Goal: Task Accomplishment & Management: Use online tool/utility

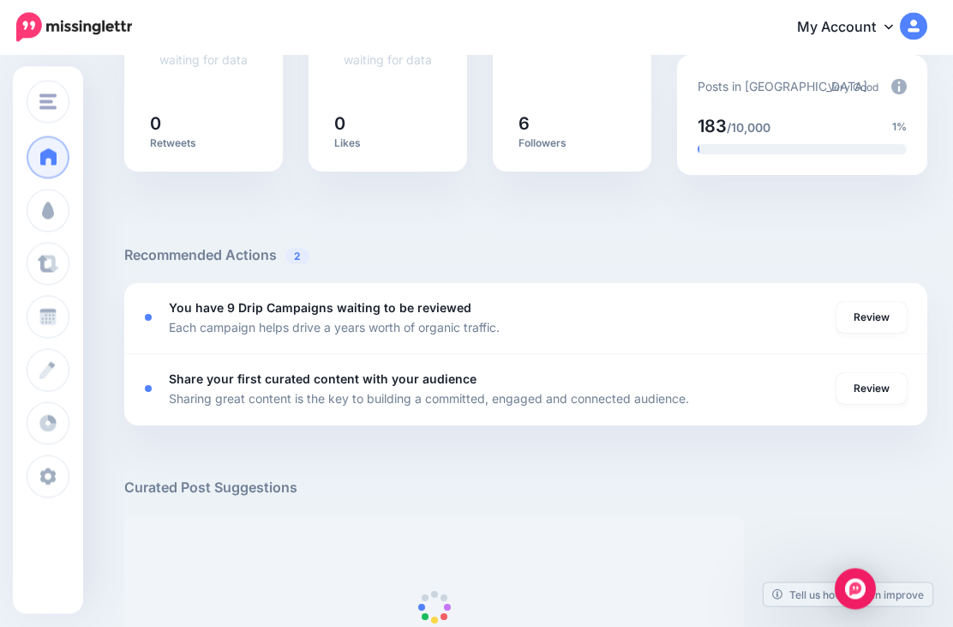
scroll to position [447, 0]
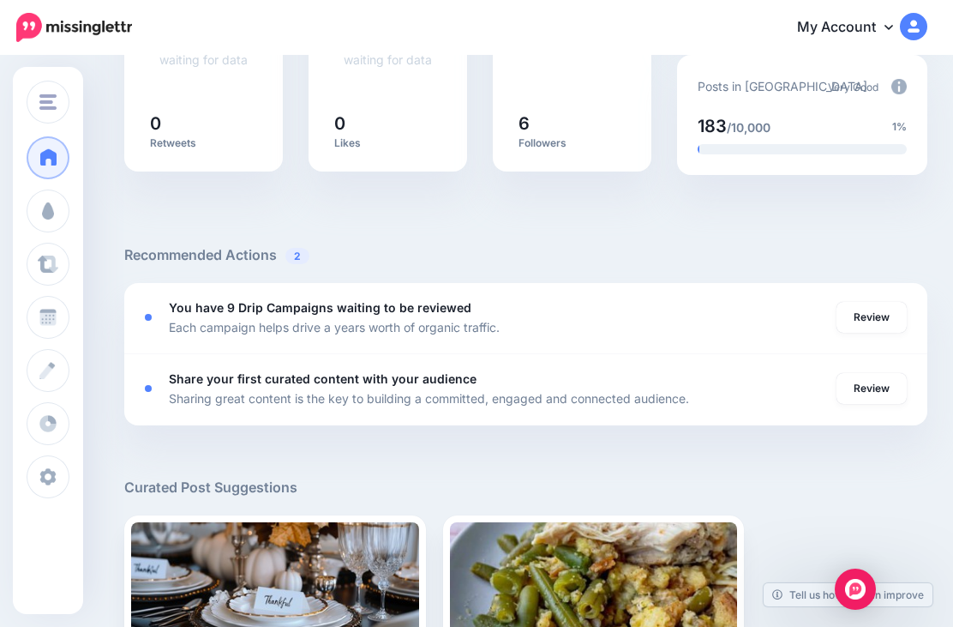
click at [860, 320] on link "Review" at bounding box center [872, 317] width 70 height 31
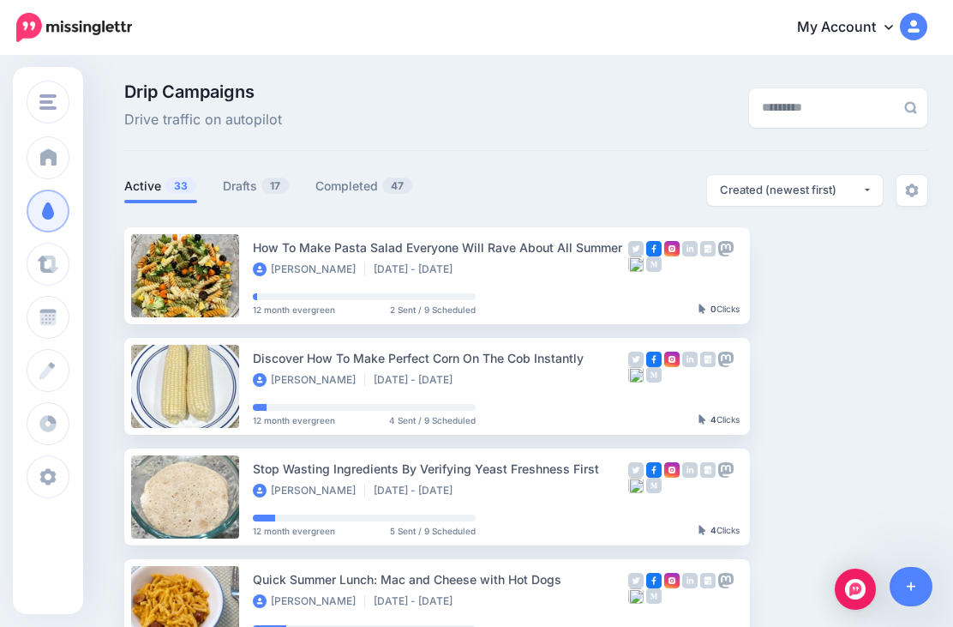
click at [246, 189] on link "Drafts 17" at bounding box center [256, 186] width 67 height 21
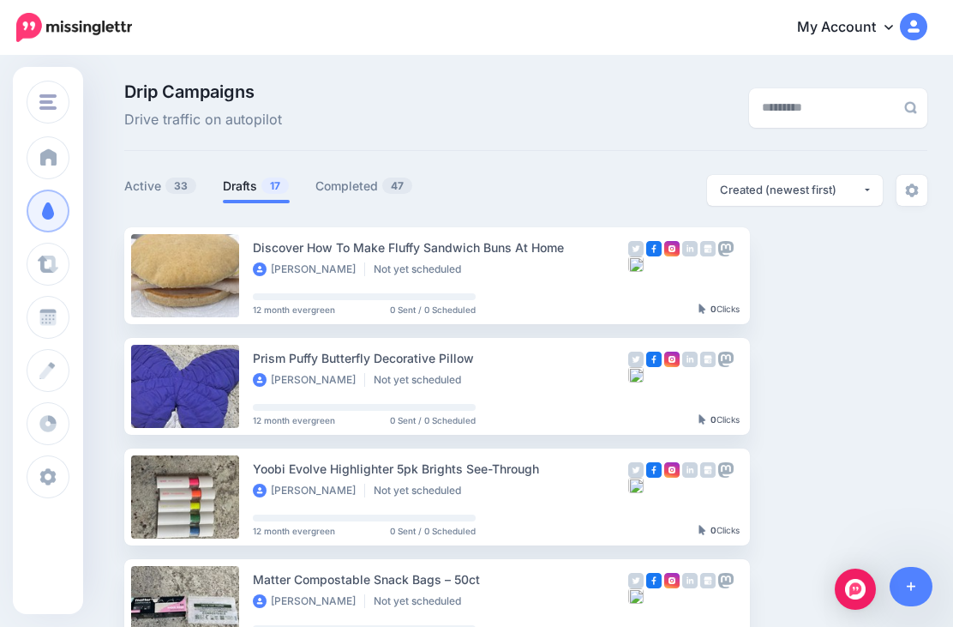
click at [824, 273] on link "Setup Campaign" at bounding box center [820, 275] width 117 height 31
click at [815, 278] on link "Setup Campaign" at bounding box center [820, 275] width 117 height 31
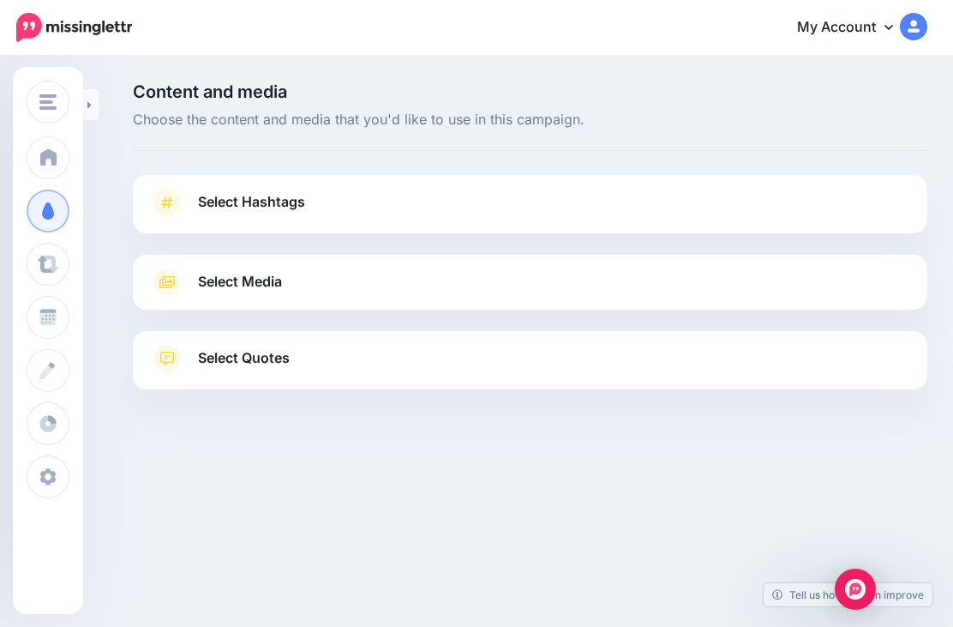
click at [650, 205] on link "Select Hashtags" at bounding box center [530, 211] width 760 height 45
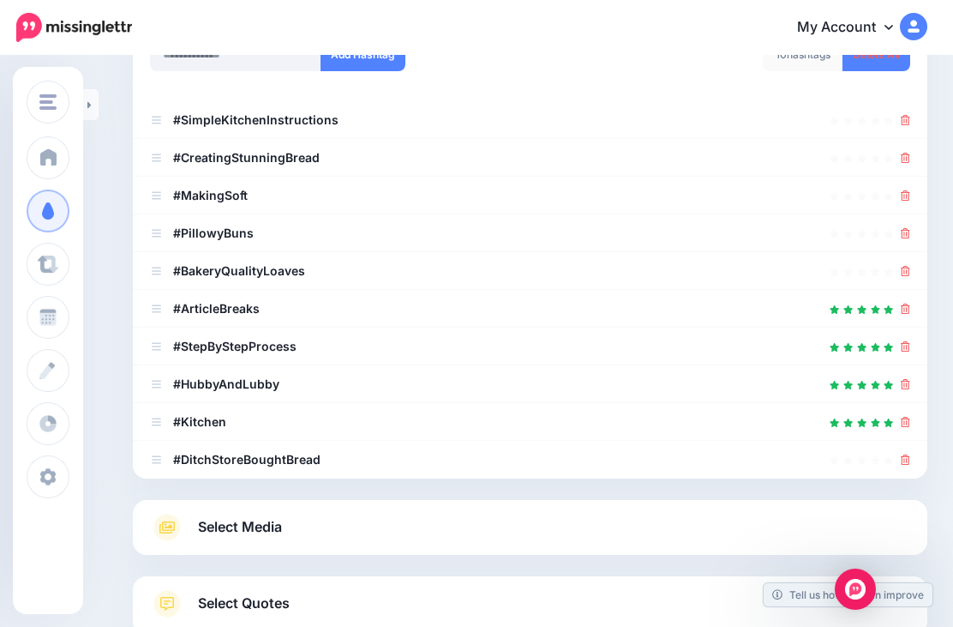
scroll to position [323, 0]
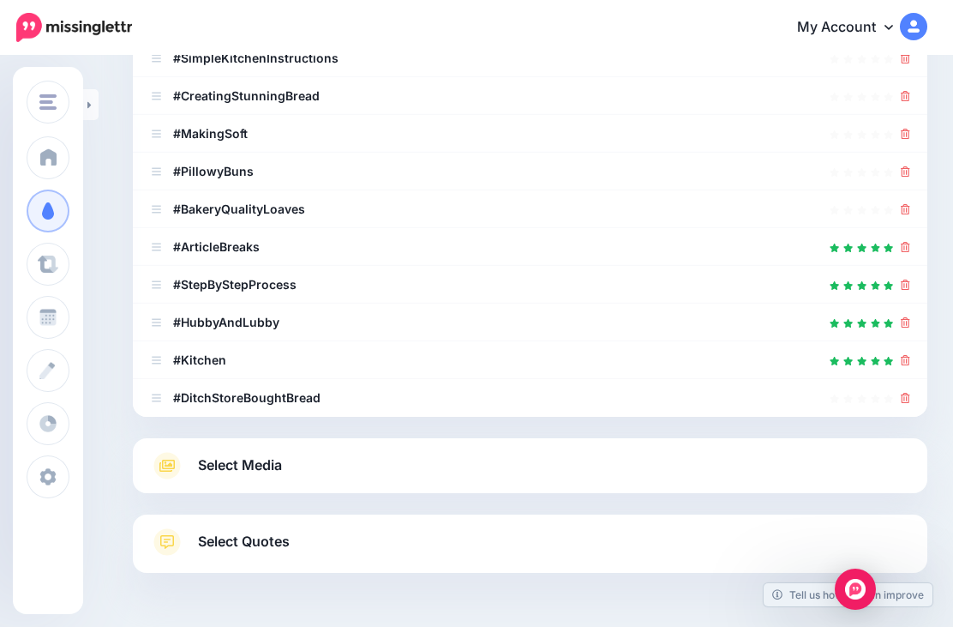
click at [688, 458] on link "Select Media" at bounding box center [530, 465] width 760 height 27
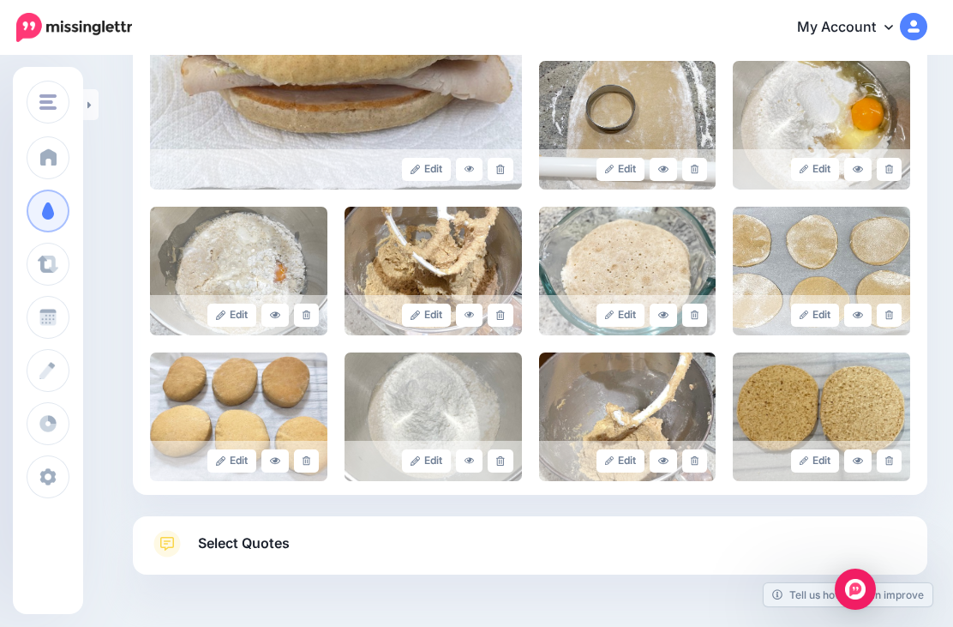
scroll to position [533, 0]
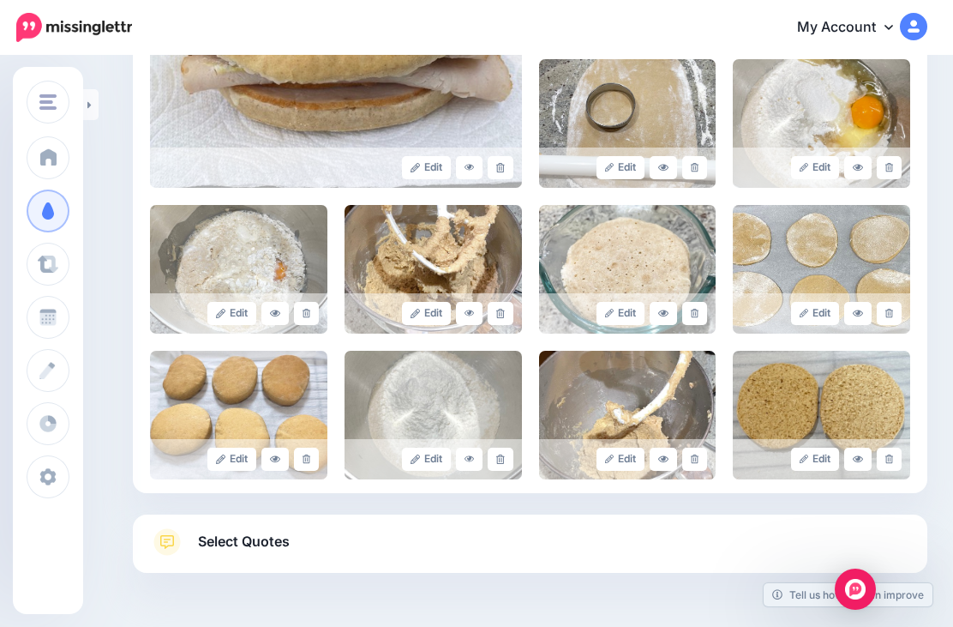
click at [722, 528] on link "Select Quotes" at bounding box center [530, 550] width 760 height 45
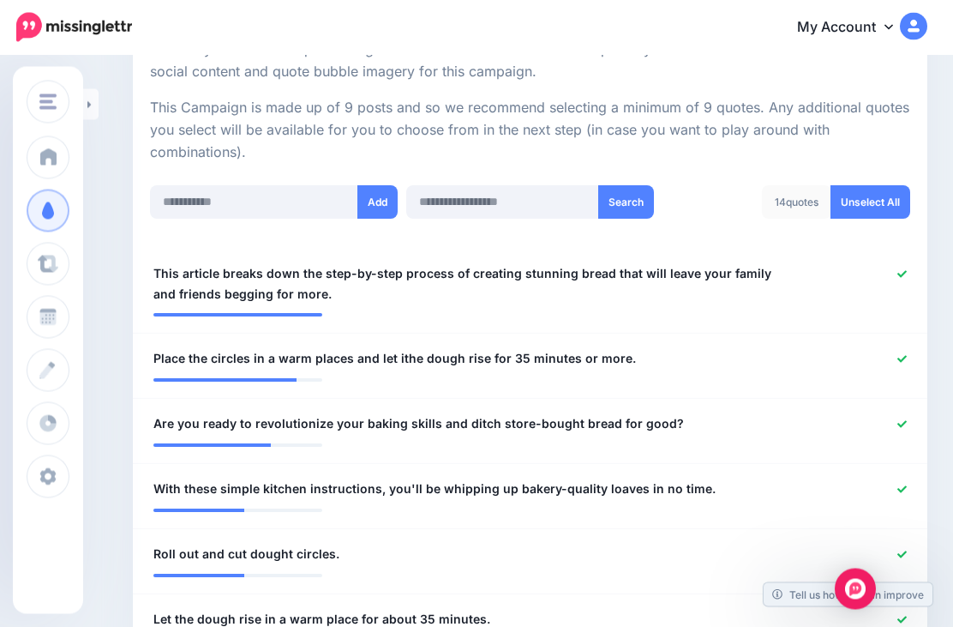
scroll to position [336, 0]
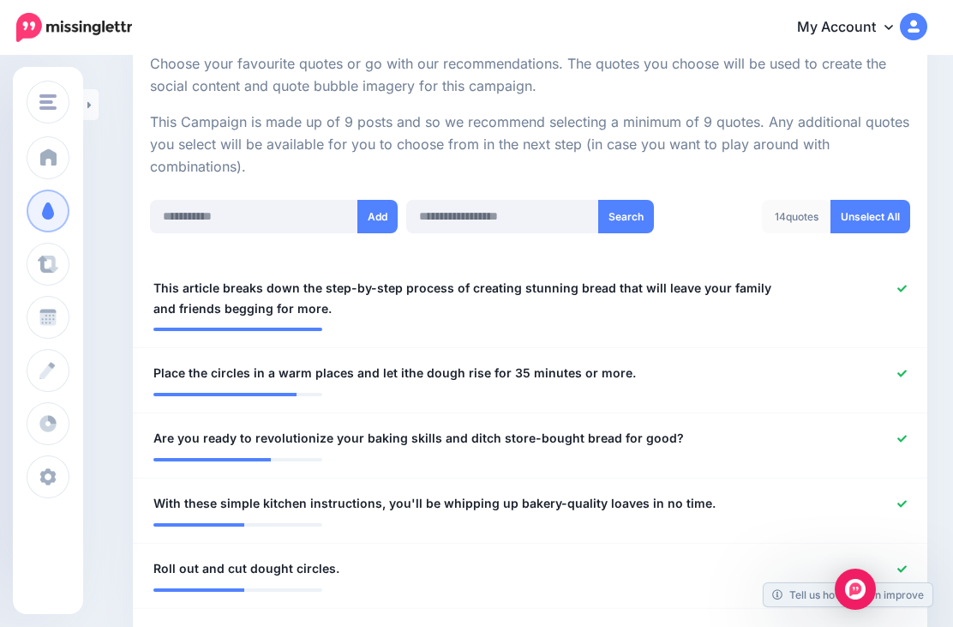
click at [97, 101] on link at bounding box center [90, 104] width 15 height 31
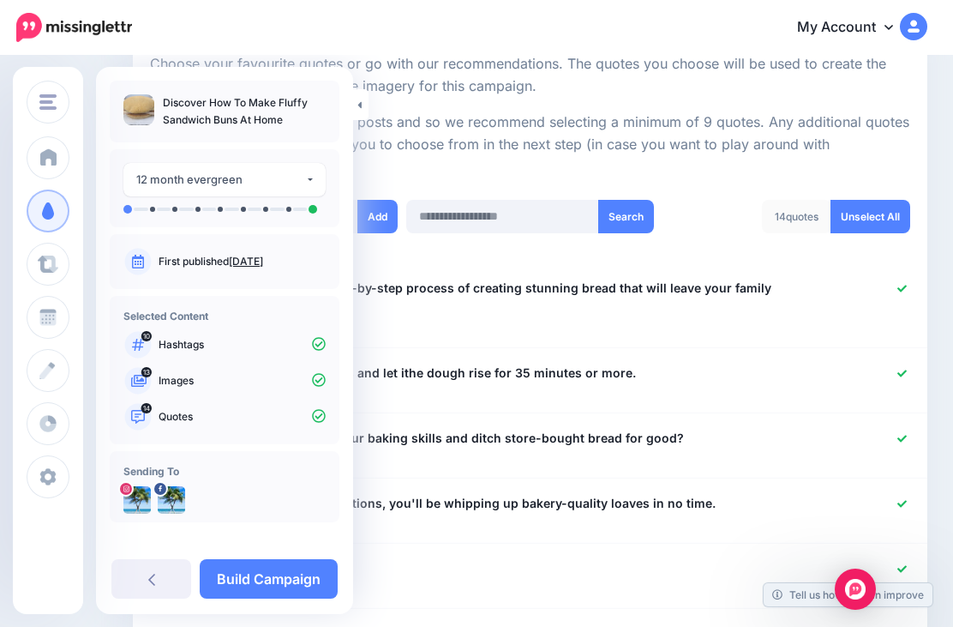
click at [282, 571] on link "Build Campaign" at bounding box center [269, 578] width 138 height 39
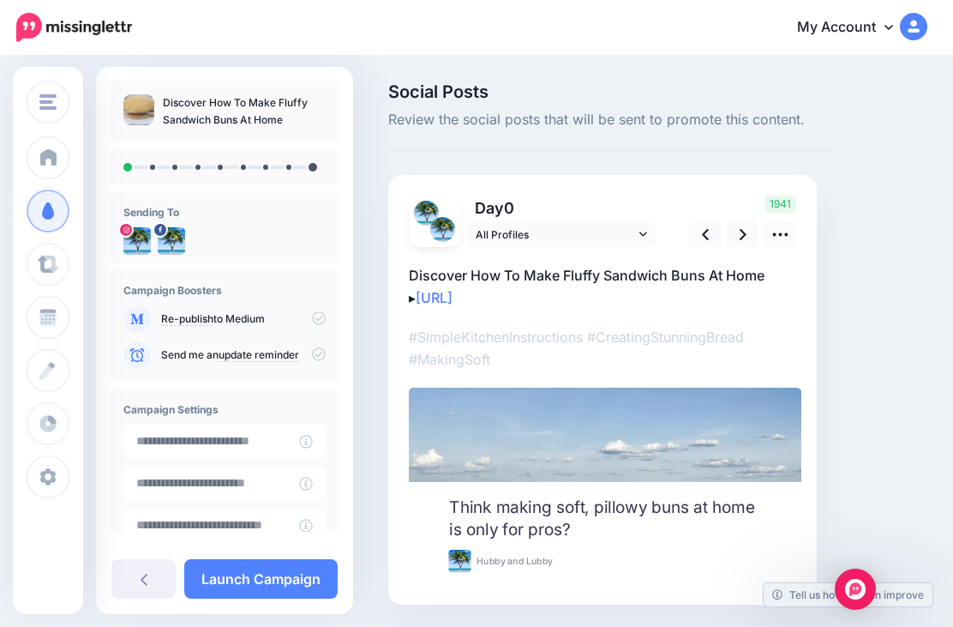
click at [741, 242] on icon at bounding box center [743, 234] width 7 height 18
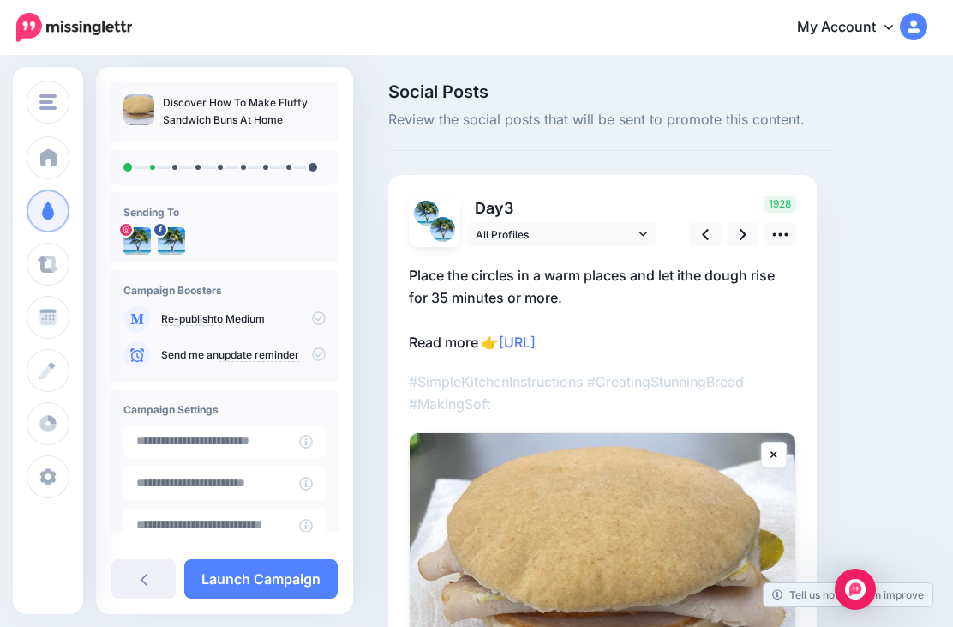
click at [781, 230] on icon at bounding box center [780, 234] width 18 height 18
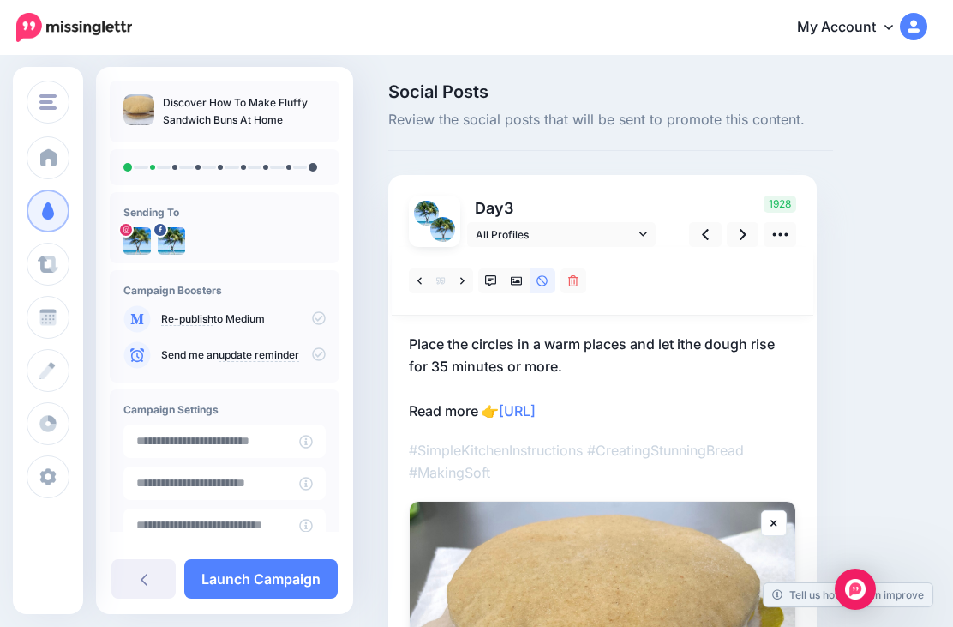
click at [489, 278] on icon at bounding box center [491, 281] width 12 height 12
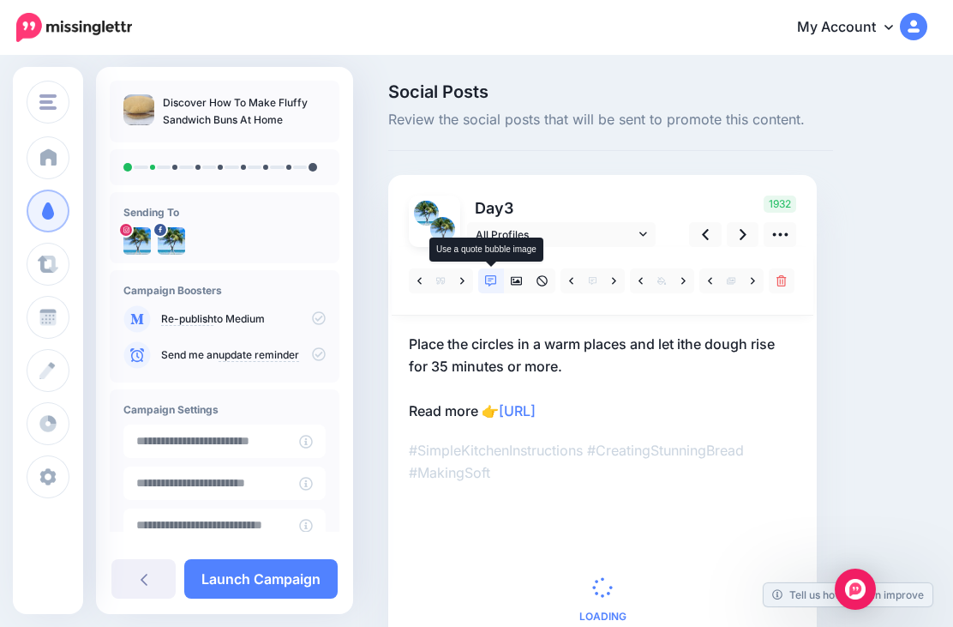
click at [519, 283] on icon at bounding box center [517, 281] width 12 height 12
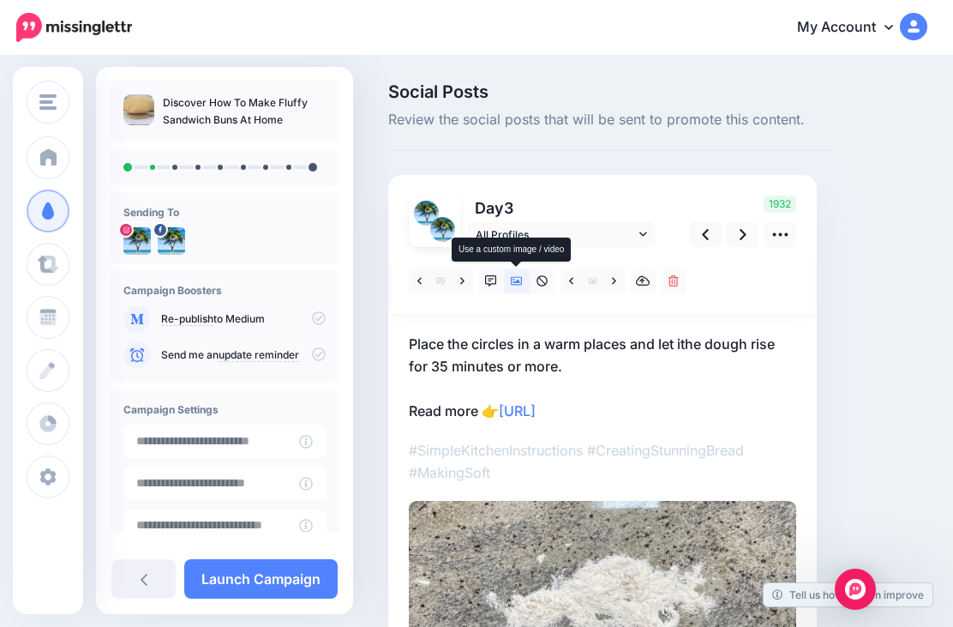
click at [460, 281] on icon at bounding box center [462, 281] width 4 height 12
click at [465, 280] on icon at bounding box center [462, 281] width 4 height 12
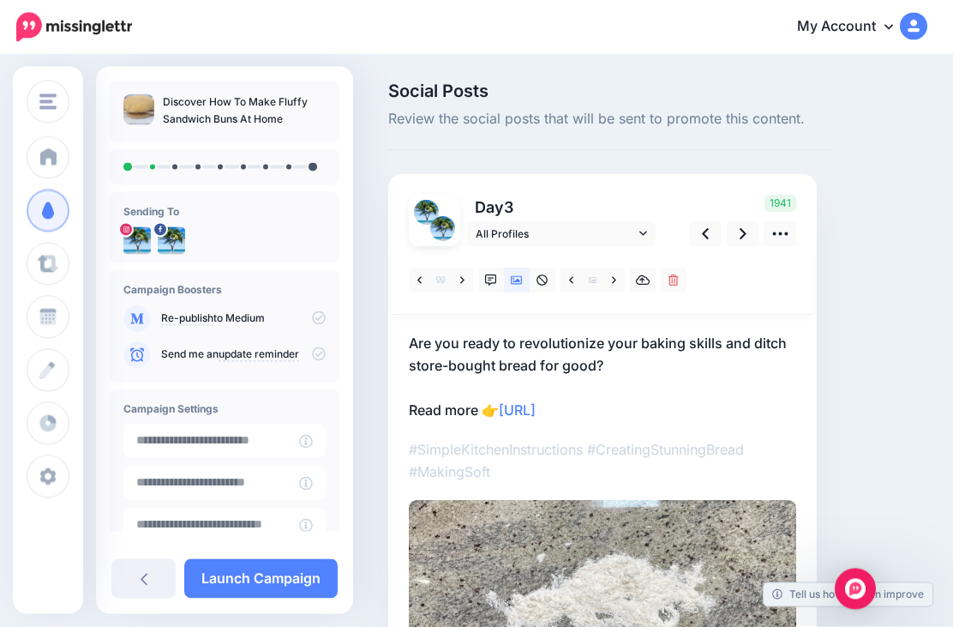
scroll to position [51, 0]
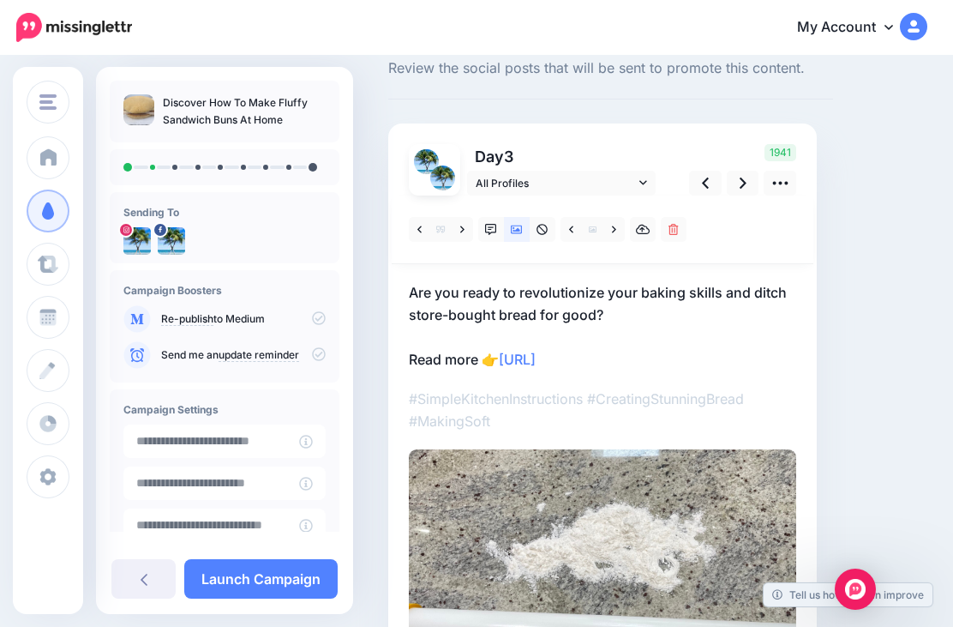
click at [741, 177] on icon at bounding box center [743, 182] width 7 height 11
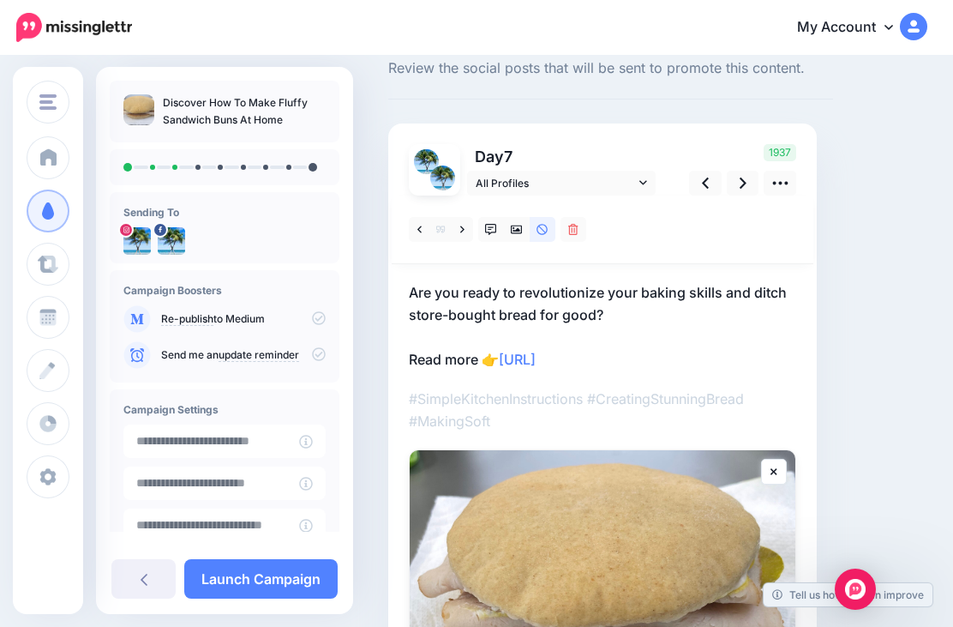
click at [462, 224] on icon at bounding box center [462, 230] width 4 height 12
click at [746, 171] on link at bounding box center [743, 183] width 33 height 25
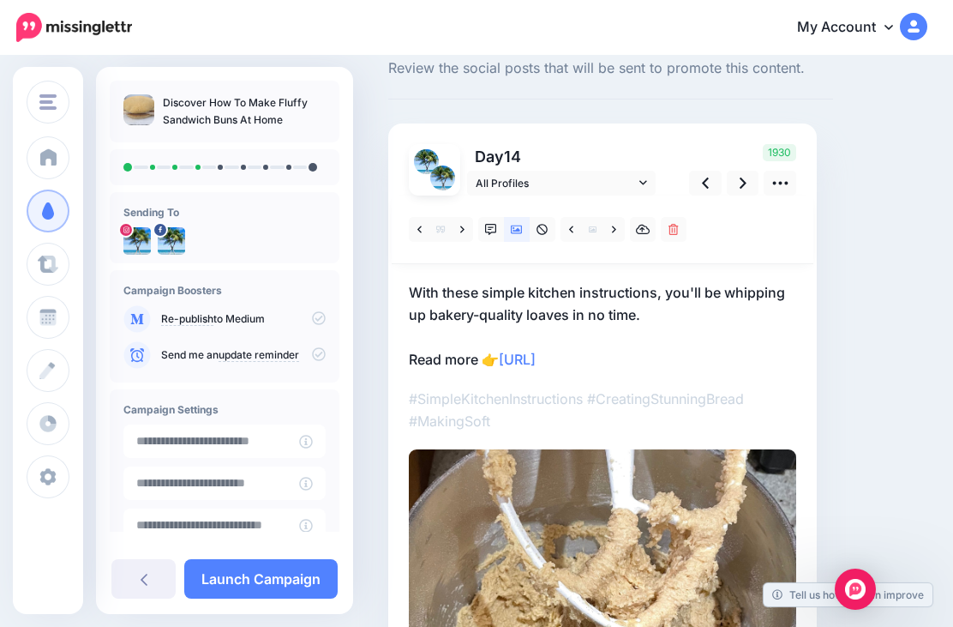
click at [460, 226] on icon at bounding box center [462, 230] width 4 height 12
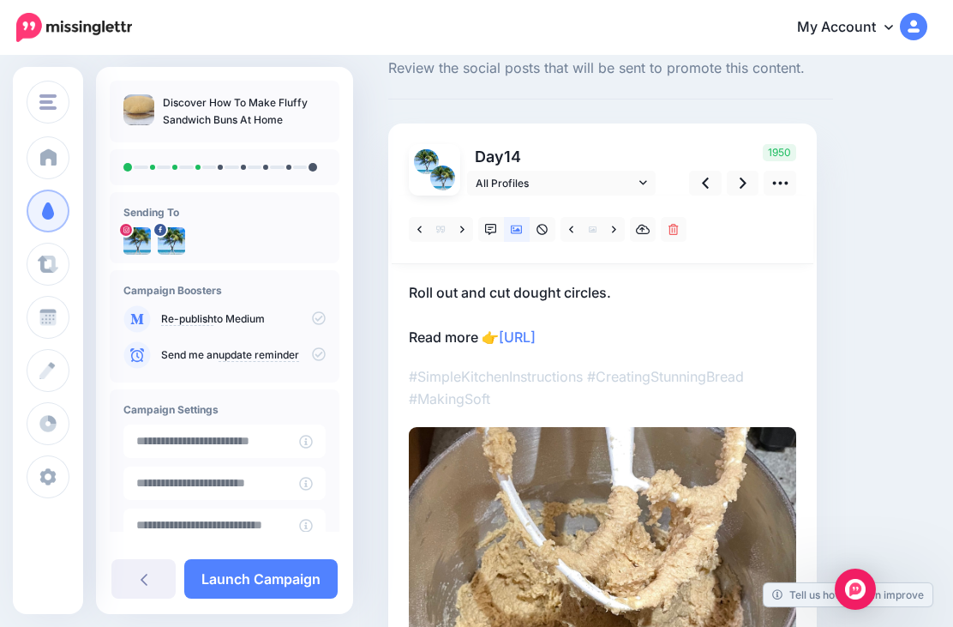
click at [461, 228] on icon at bounding box center [462, 230] width 4 height 12
click at [468, 225] on link at bounding box center [462, 229] width 21 height 25
click at [462, 235] on link at bounding box center [462, 229] width 21 height 25
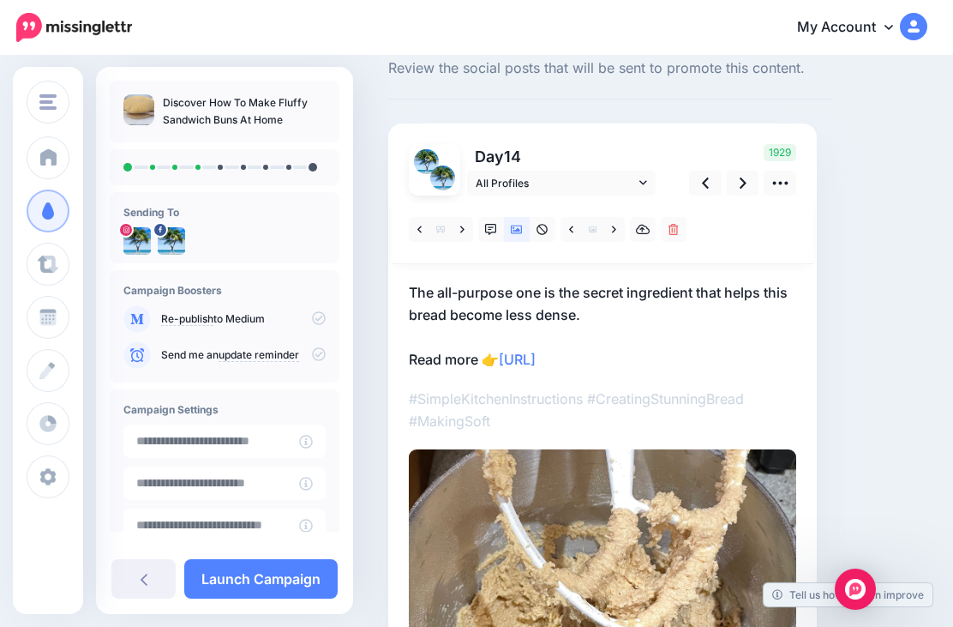
click at [736, 183] on link at bounding box center [743, 183] width 33 height 25
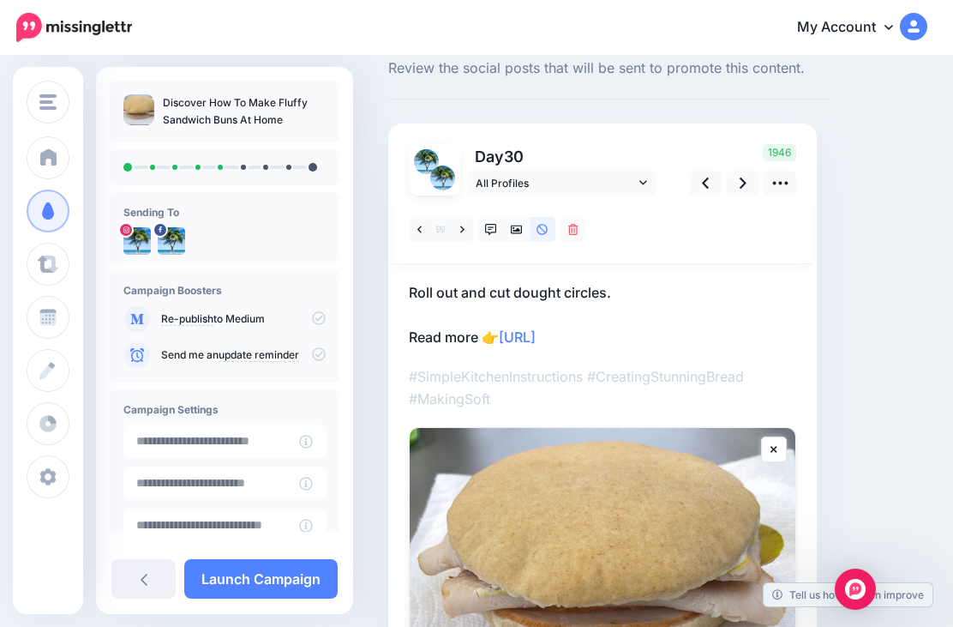
click at [750, 183] on link at bounding box center [743, 183] width 33 height 25
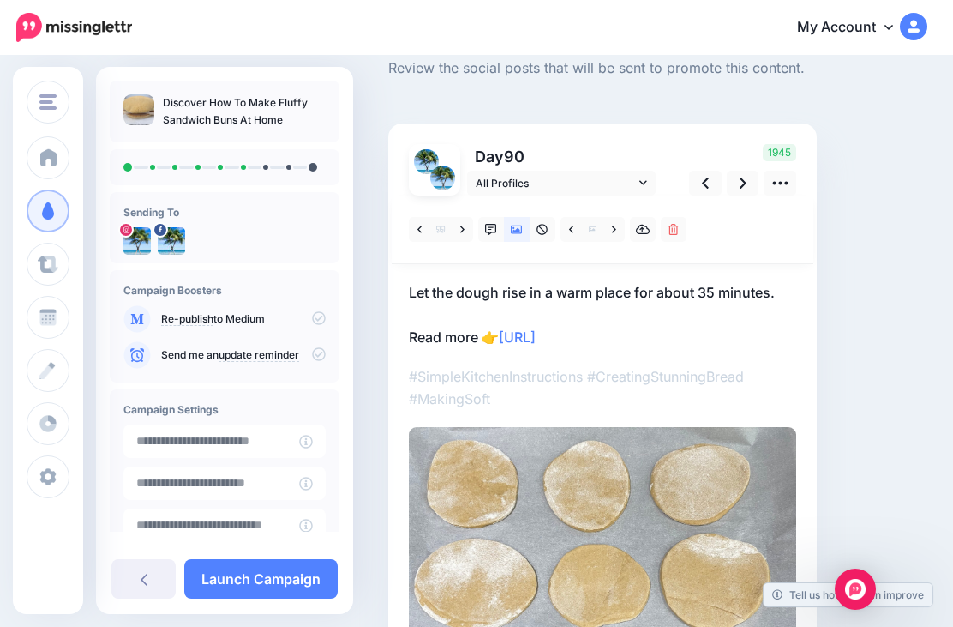
click at [746, 185] on icon at bounding box center [743, 183] width 7 height 18
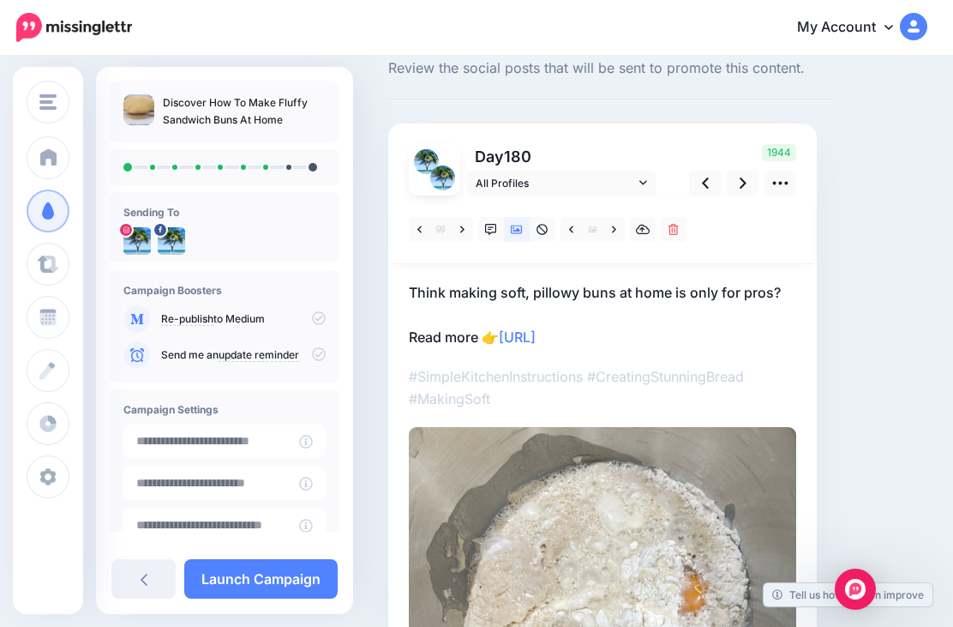
click at [466, 226] on link at bounding box center [462, 229] width 21 height 25
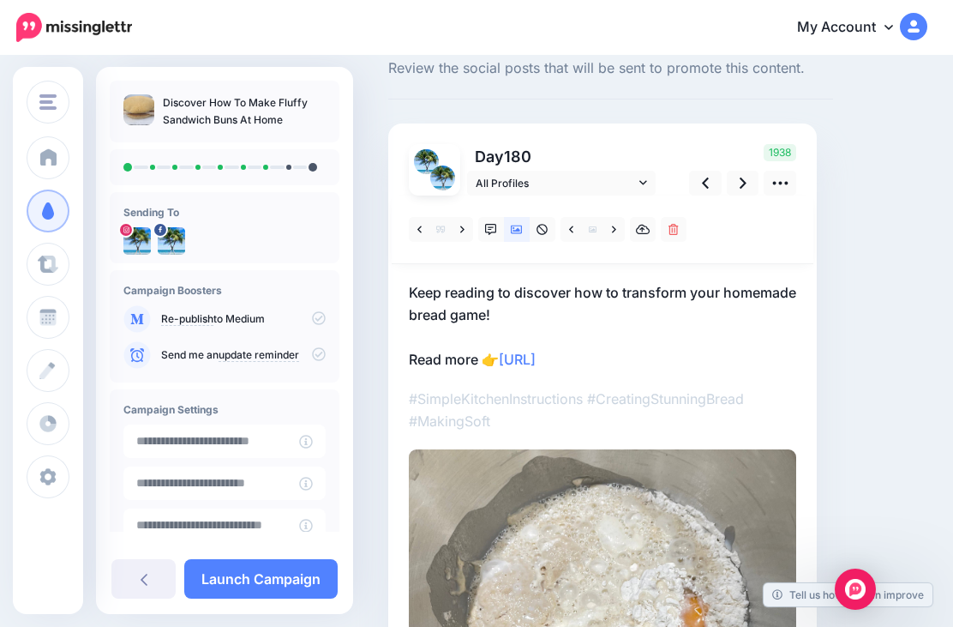
click at [736, 178] on link at bounding box center [743, 183] width 33 height 25
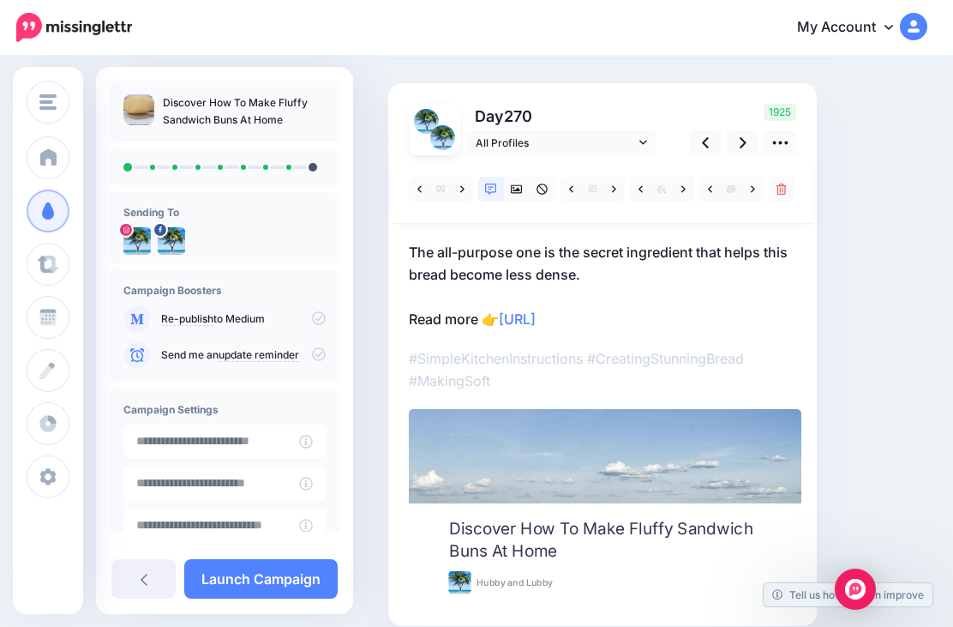
scroll to position [90, 0]
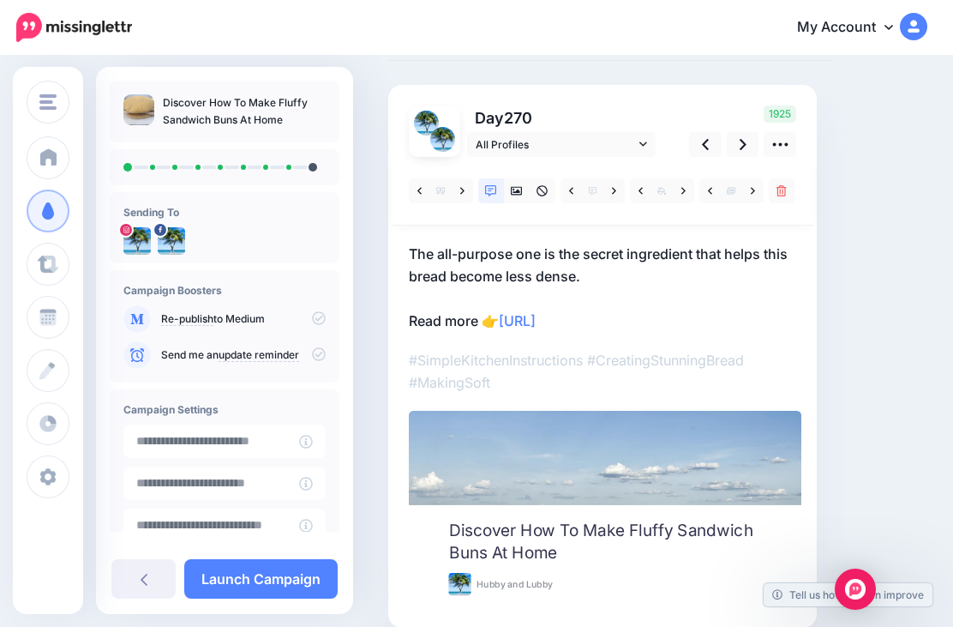
click at [734, 141] on link at bounding box center [743, 144] width 33 height 25
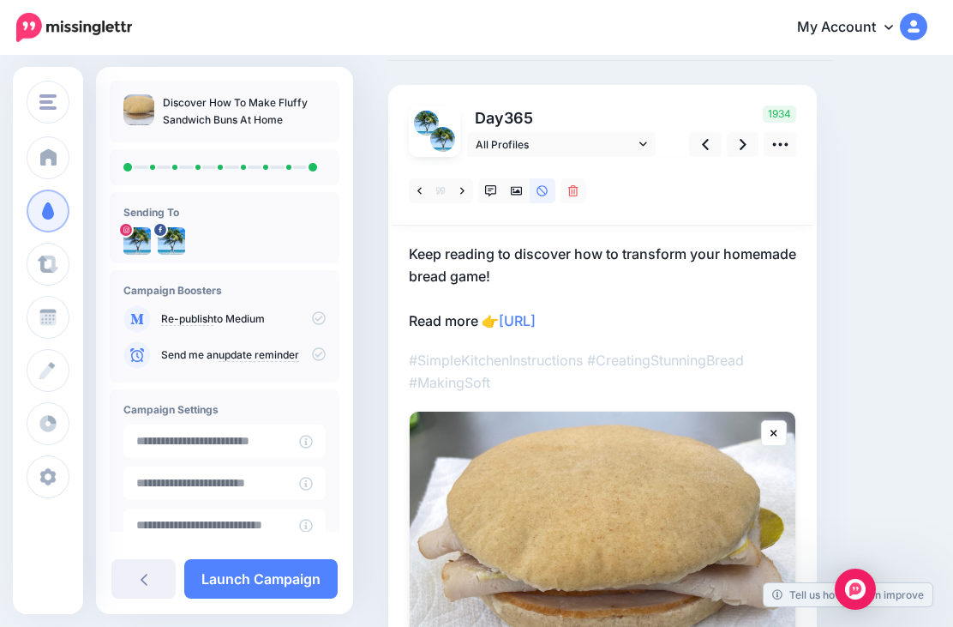
click at [740, 146] on icon at bounding box center [743, 144] width 7 height 18
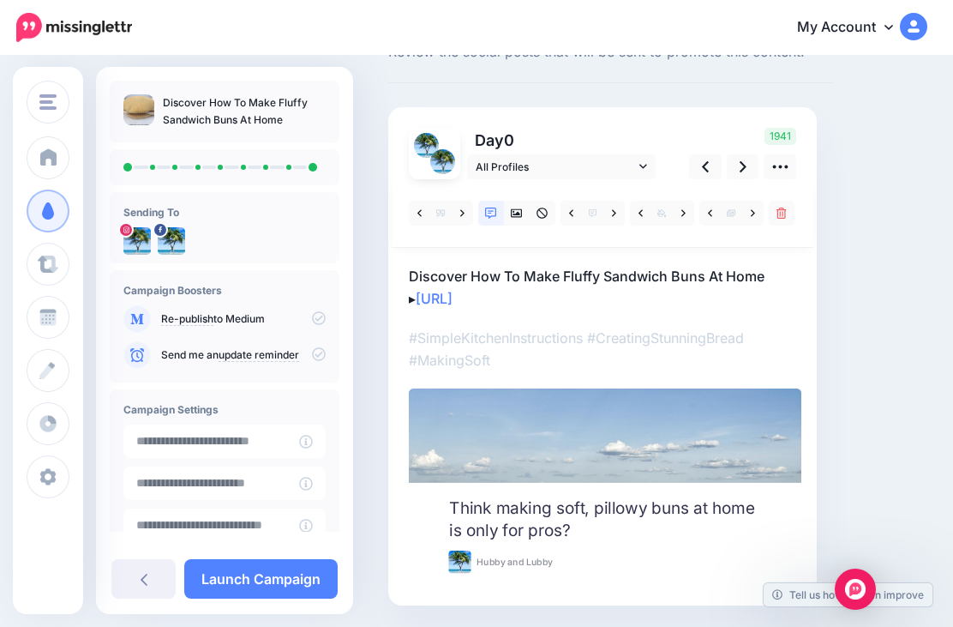
click at [258, 598] on link "Launch Campaign" at bounding box center [260, 578] width 153 height 39
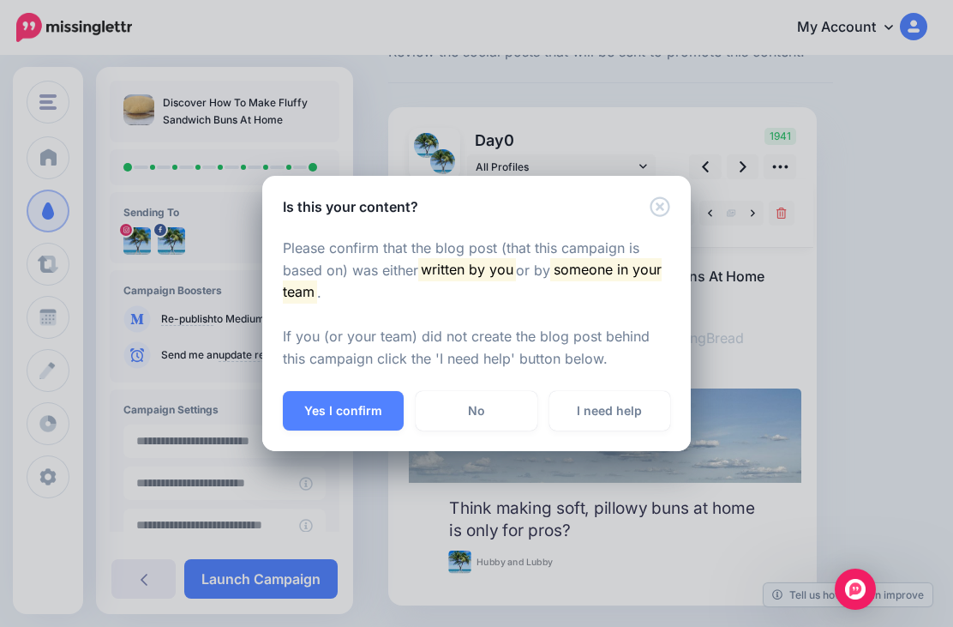
click at [369, 429] on button "Yes I confirm" at bounding box center [343, 410] width 121 height 39
